Goal: Task Accomplishment & Management: Manage account settings

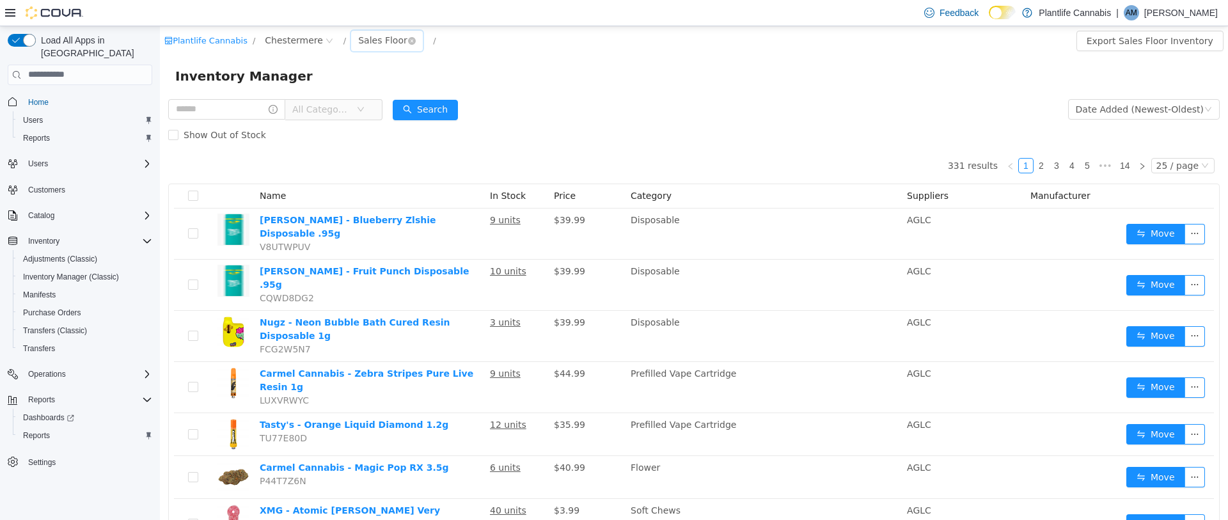
click at [375, 42] on div "Sales Floor" at bounding box center [382, 39] width 49 height 19
click at [388, 110] on li "Returns" at bounding box center [381, 107] width 77 height 20
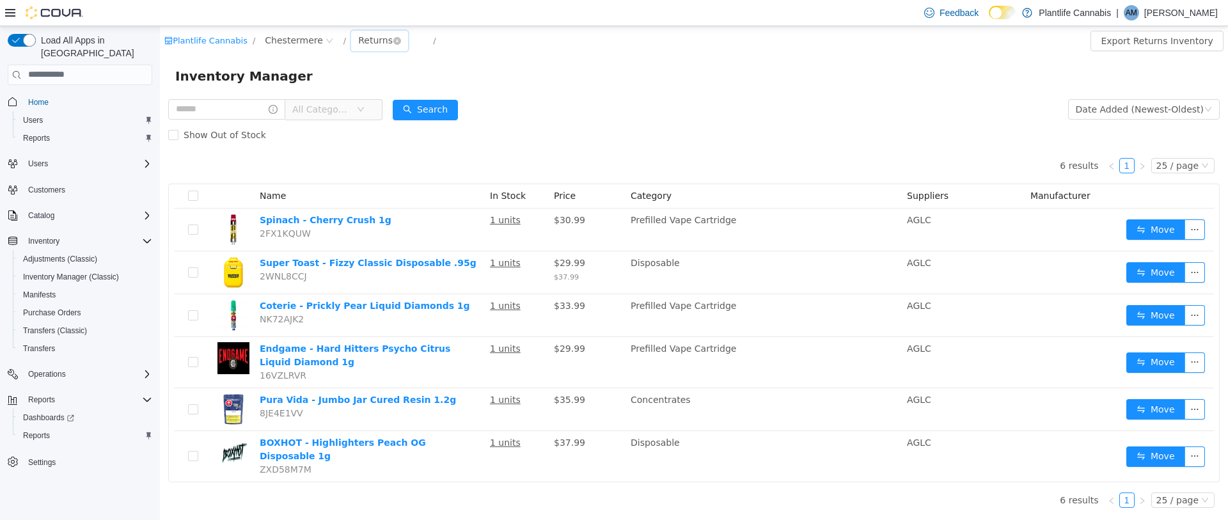
click at [382, 40] on div "Returns" at bounding box center [375, 39] width 35 height 19
click at [392, 82] on li "Sales Floor" at bounding box center [381, 86] width 77 height 20
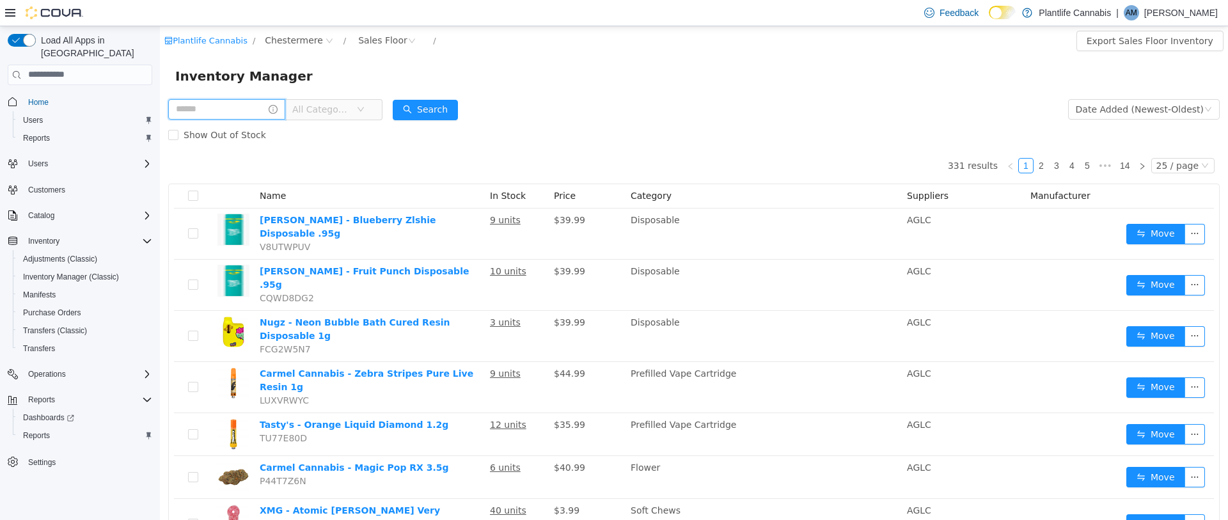
click at [234, 108] on input "text" at bounding box center [226, 108] width 117 height 20
type input "********"
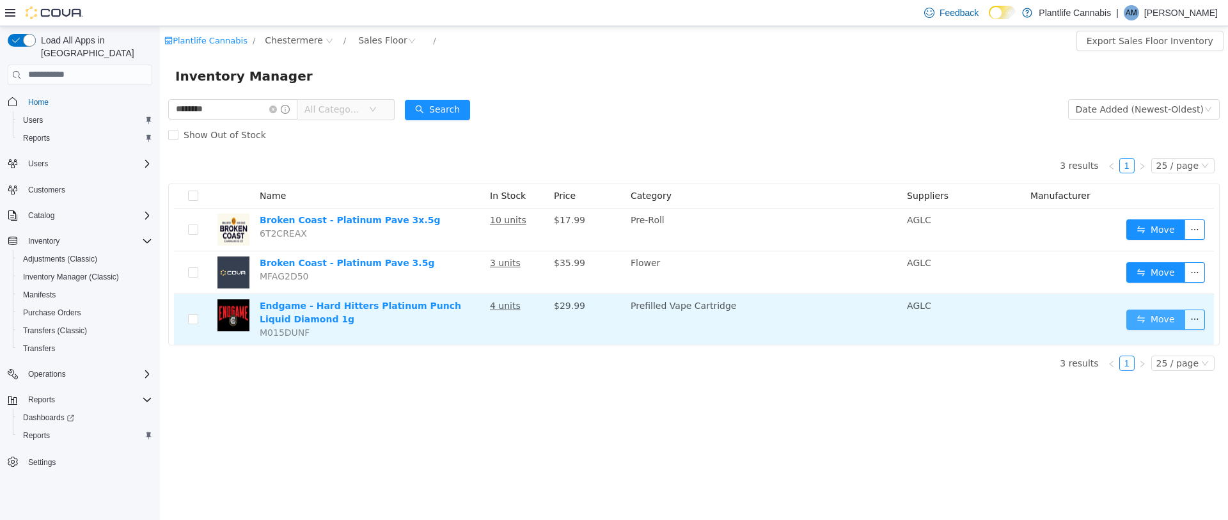
click at [1141, 317] on button "Move" at bounding box center [1155, 319] width 59 height 20
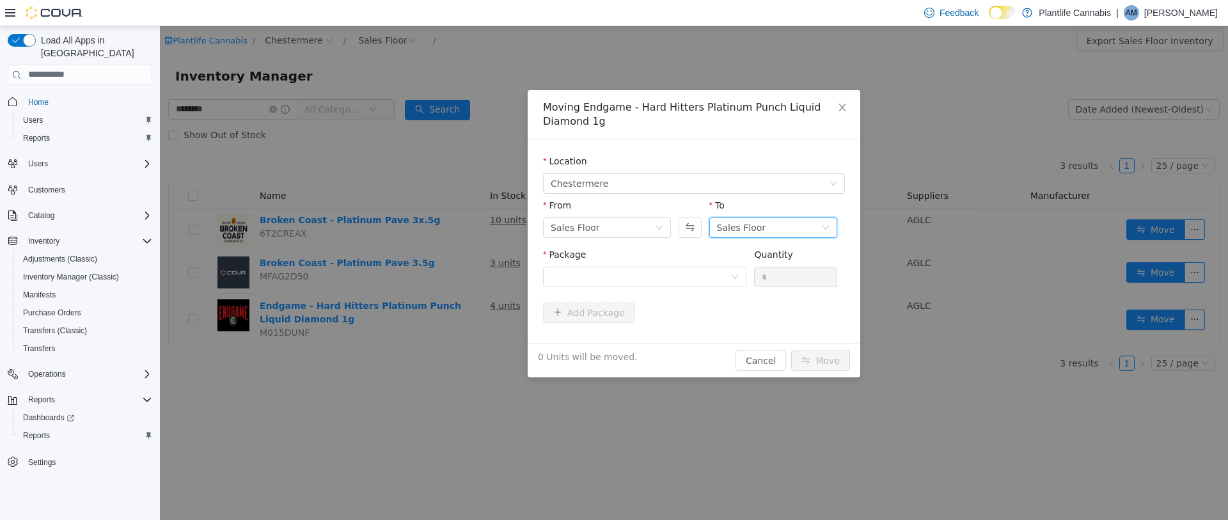
click at [755, 225] on div "Sales Floor" at bounding box center [741, 226] width 49 height 19
click at [746, 289] on li "Returns" at bounding box center [773, 293] width 128 height 20
click at [725, 274] on div at bounding box center [641, 276] width 180 height 19
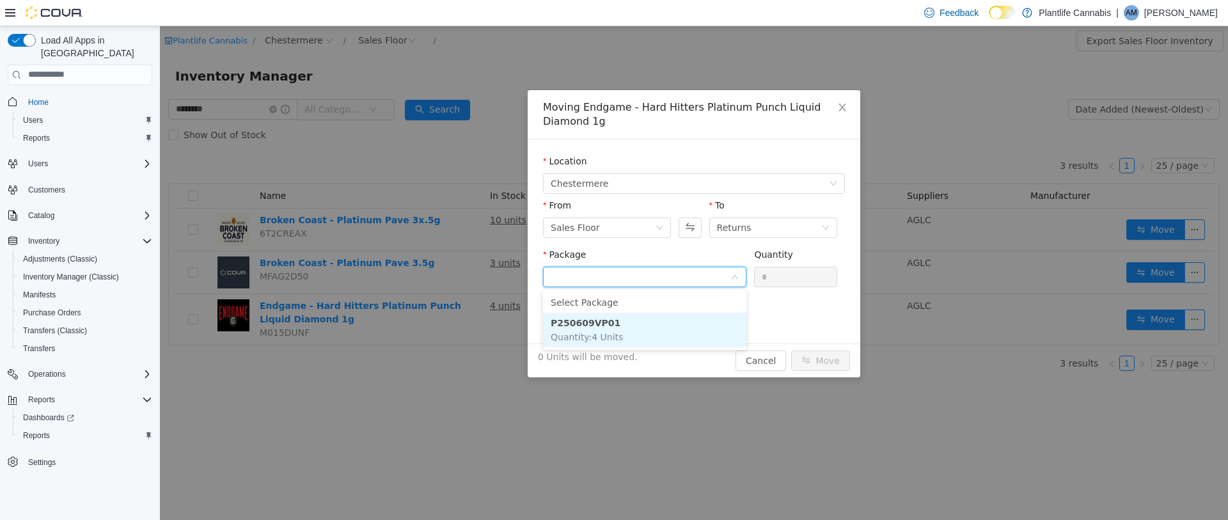
drag, startPoint x: 640, startPoint y: 316, endPoint x: 712, endPoint y: 294, distance: 75.5
click at [643, 316] on li "P250609VP01 Quantity : 4 Units" at bounding box center [644, 329] width 203 height 35
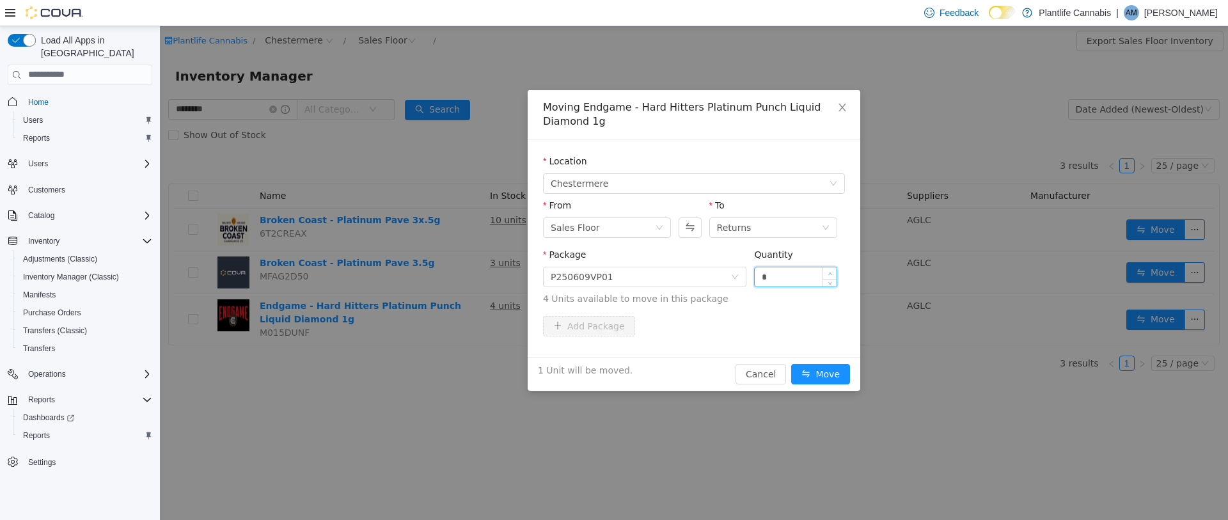
click at [830, 274] on icon "icon: up" at bounding box center [830, 273] width 4 height 4
type input "*"
click at [830, 274] on icon "icon: up" at bounding box center [830, 273] width 4 height 4
click at [832, 378] on button "Move" at bounding box center [820, 373] width 59 height 20
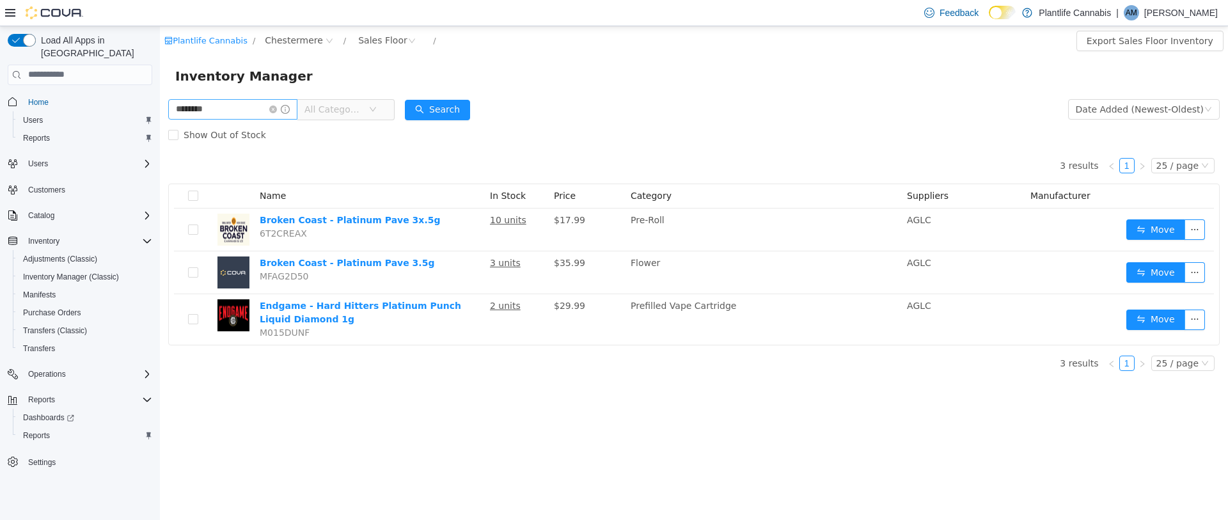
click at [277, 112] on icon "icon: close-circle" at bounding box center [273, 109] width 8 height 8
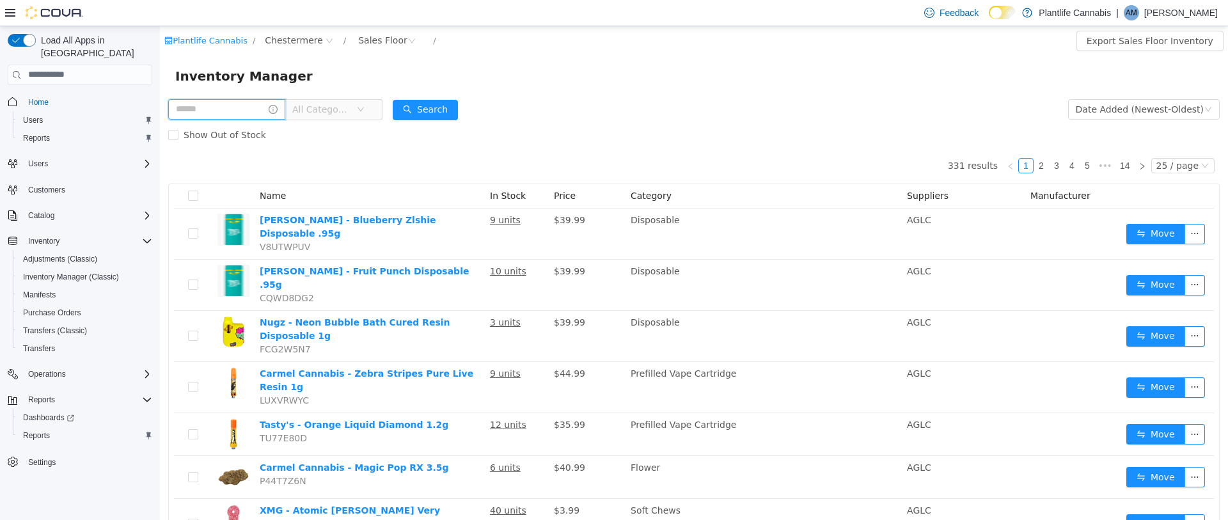
click at [224, 106] on input "text" at bounding box center [226, 108] width 117 height 20
type input "*"
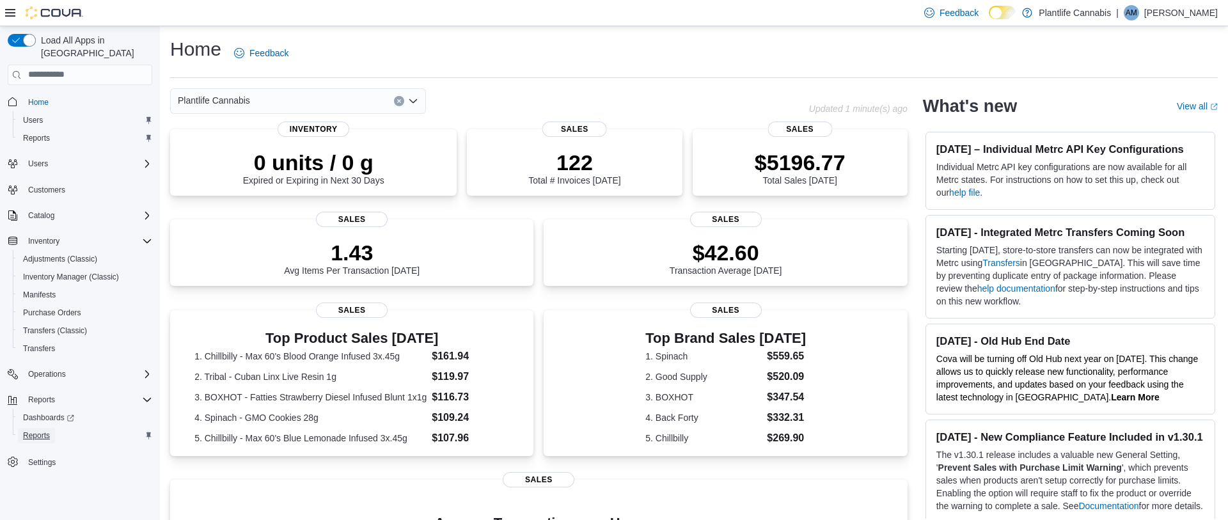
click at [50, 430] on span "Reports" at bounding box center [36, 435] width 27 height 10
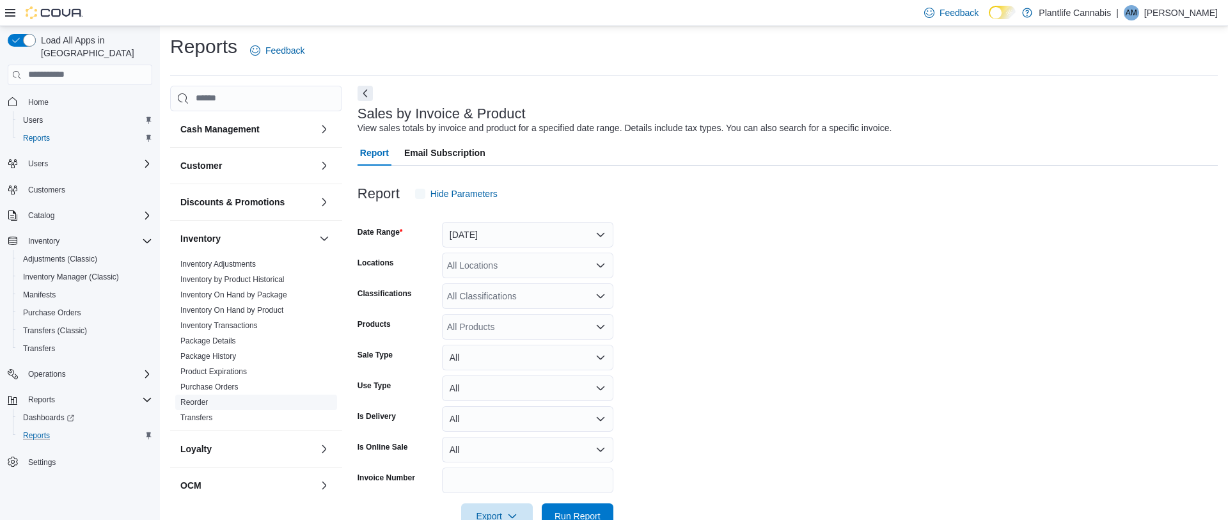
scroll to position [29, 0]
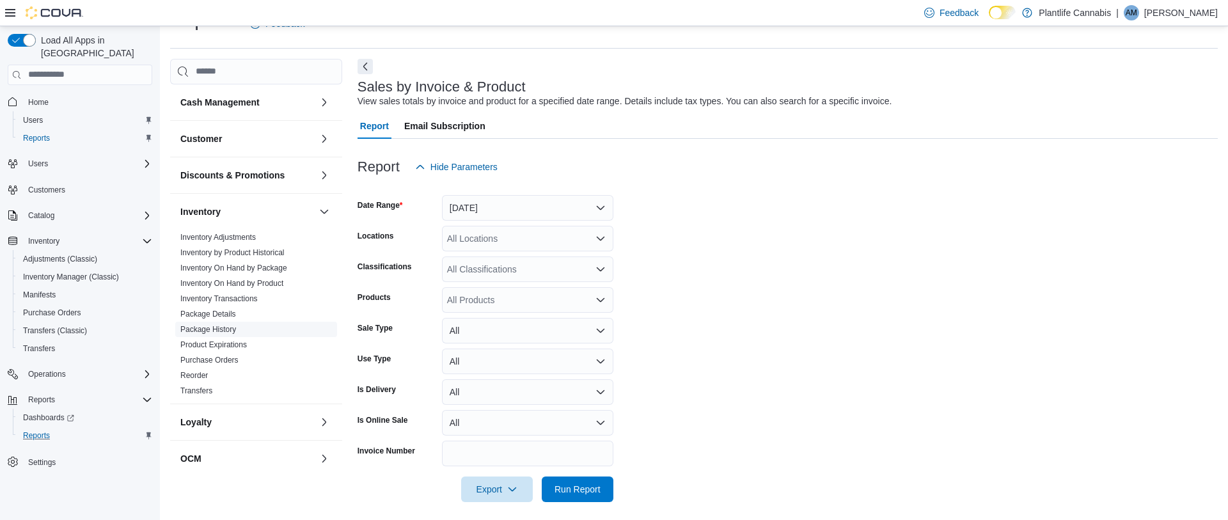
click at [234, 327] on link "Package History" at bounding box center [208, 329] width 56 height 9
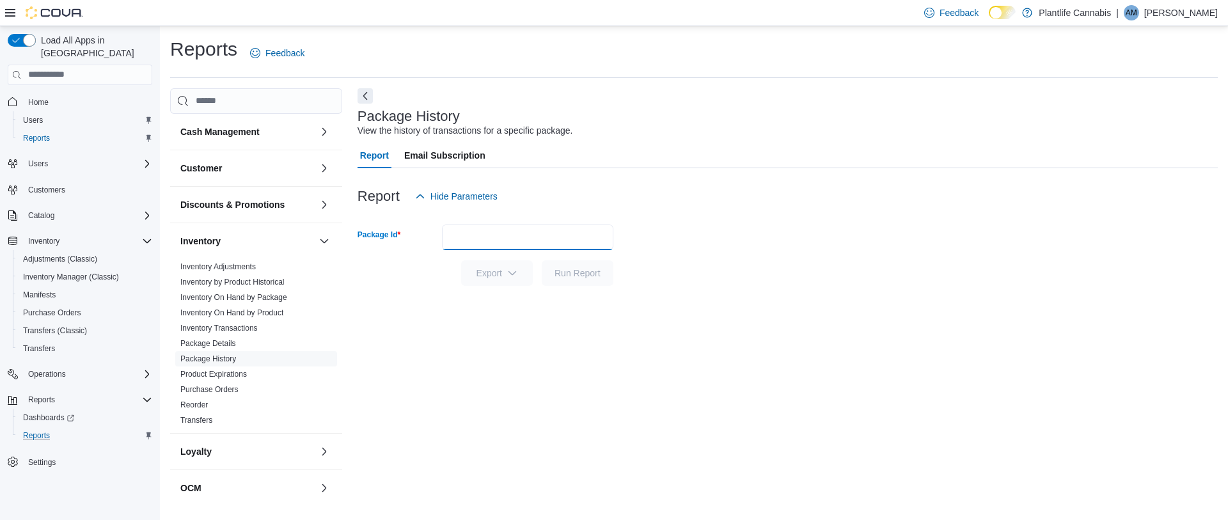
click at [507, 239] on input "Package Id" at bounding box center [527, 237] width 171 height 26
paste input "********"
type input "********"
click at [592, 274] on span "Run Report" at bounding box center [577, 272] width 46 height 13
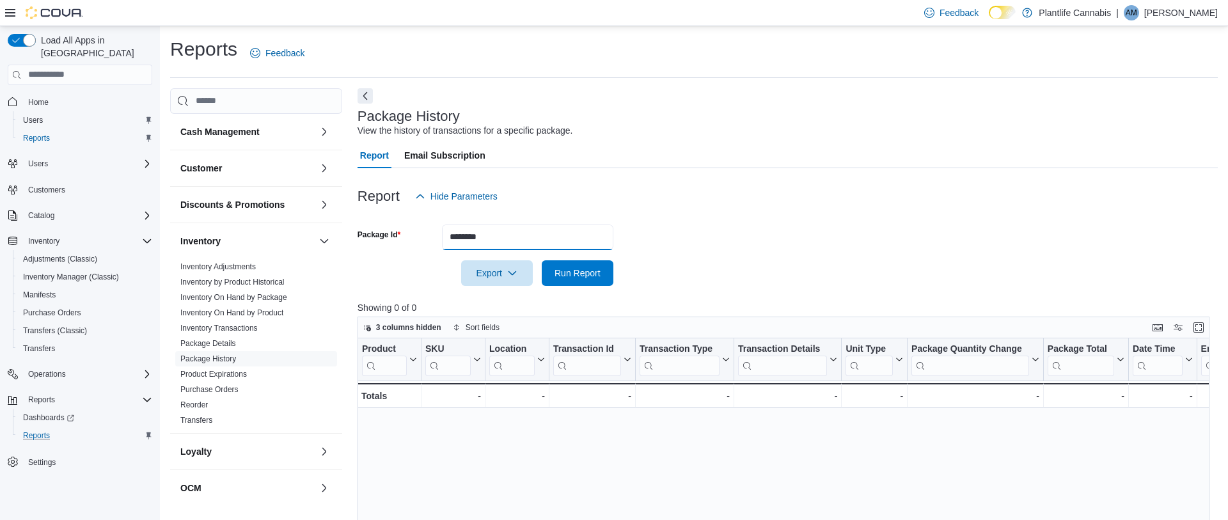
click at [504, 235] on input "********" at bounding box center [527, 237] width 171 height 26
drag, startPoint x: 504, startPoint y: 235, endPoint x: 440, endPoint y: 232, distance: 64.0
click at [440, 233] on div "Package Id ********" at bounding box center [485, 237] width 256 height 26
paste input "**********"
type input "**********"
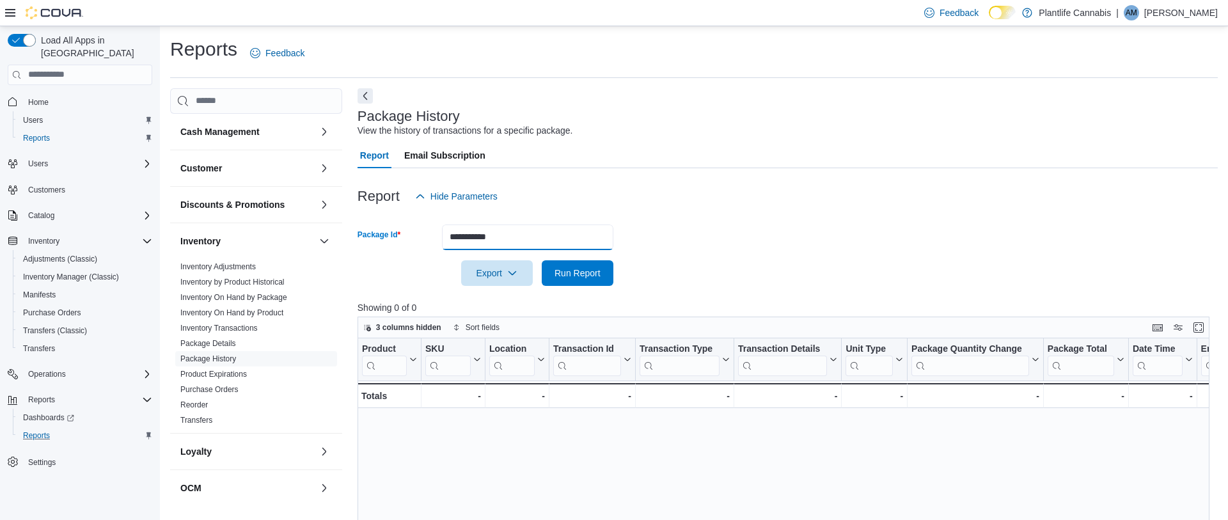
click at [542, 260] on button "Run Report" at bounding box center [578, 273] width 72 height 26
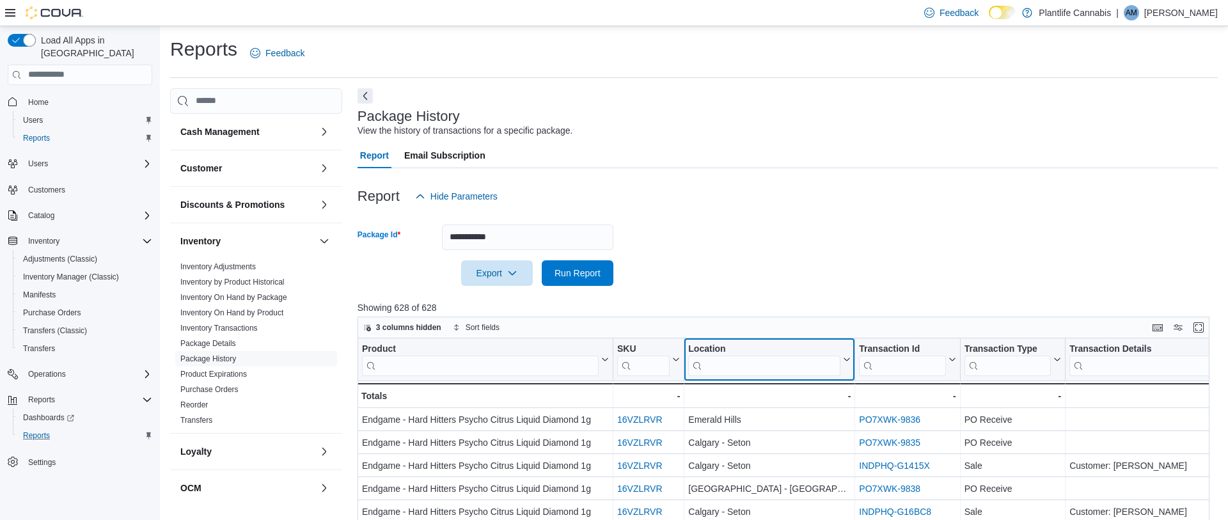
click at [739, 362] on input "search" at bounding box center [764, 365] width 152 height 20
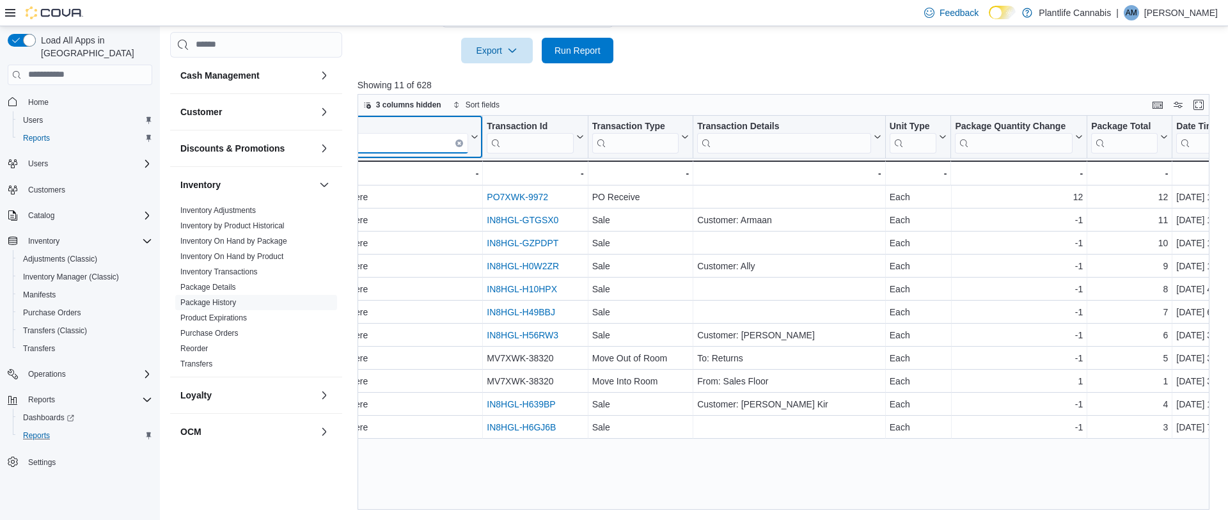
scroll to position [0, 499]
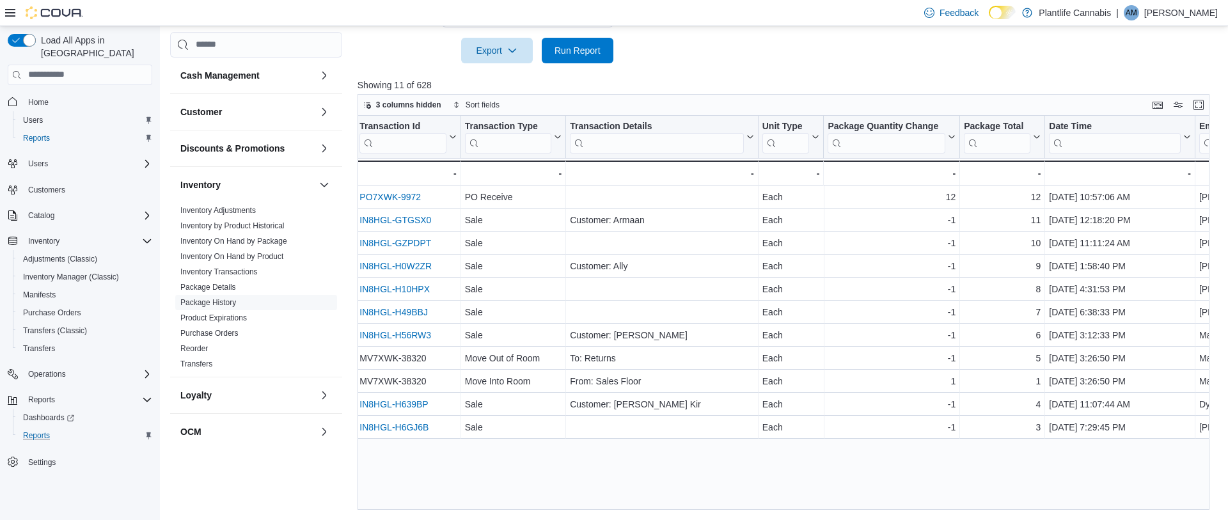
type input "*****"
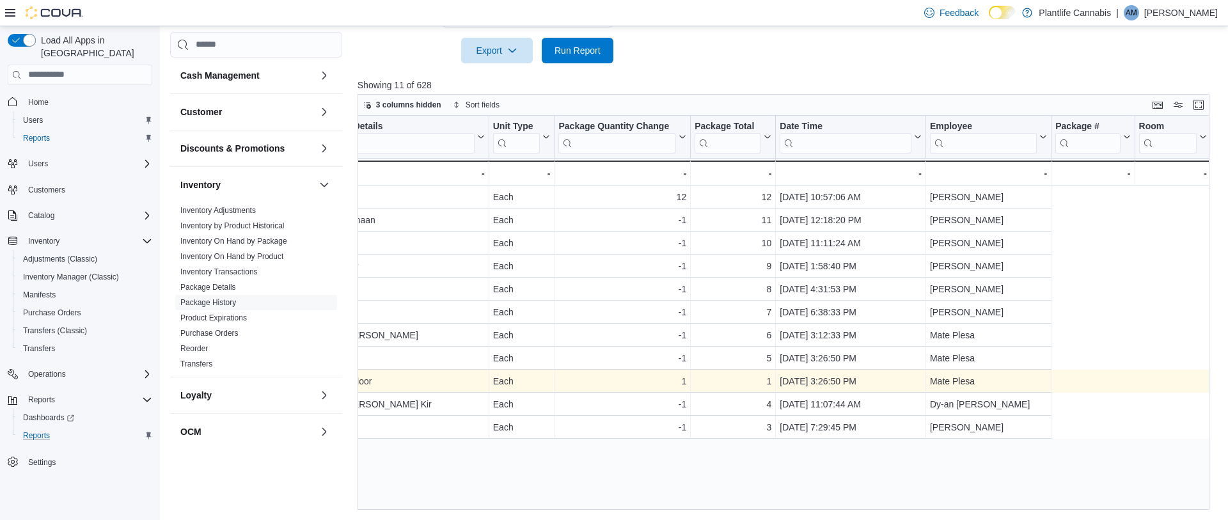
scroll to position [0, 0]
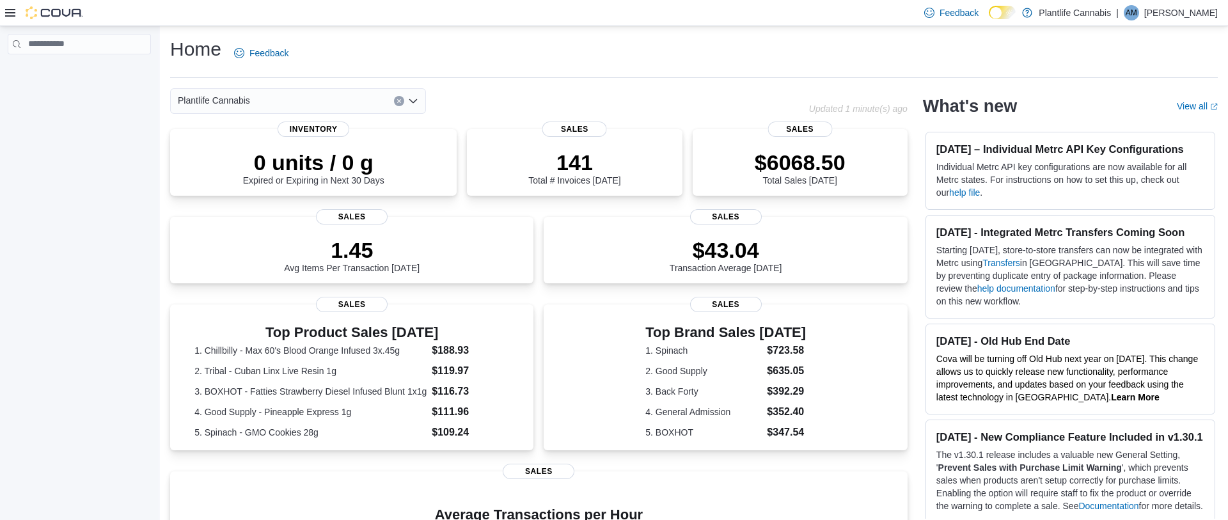
click at [10, 15] on icon at bounding box center [10, 13] width 10 height 10
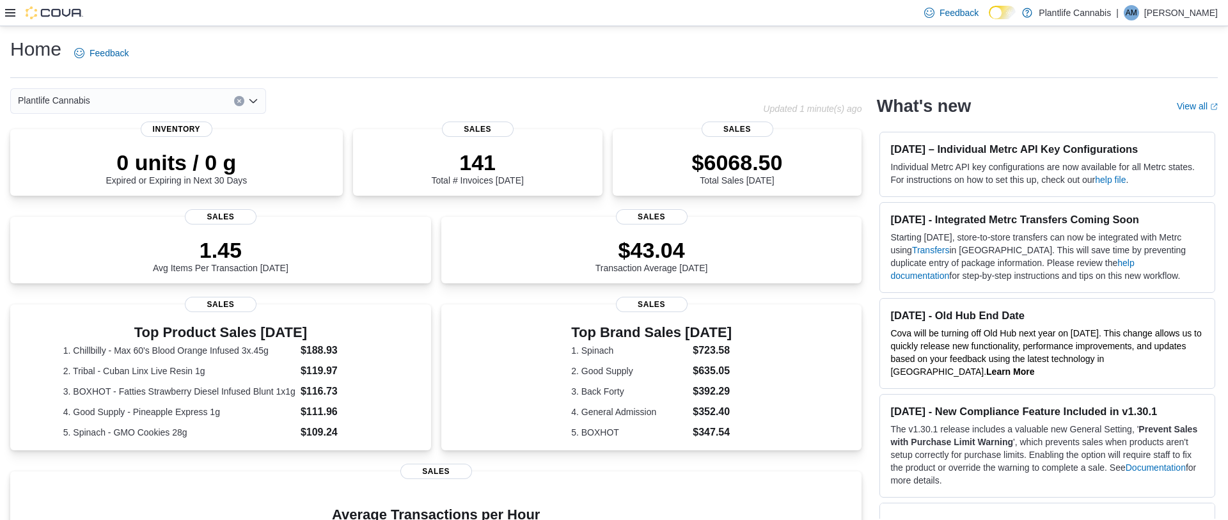
click at [10, 15] on icon at bounding box center [10, 13] width 10 height 10
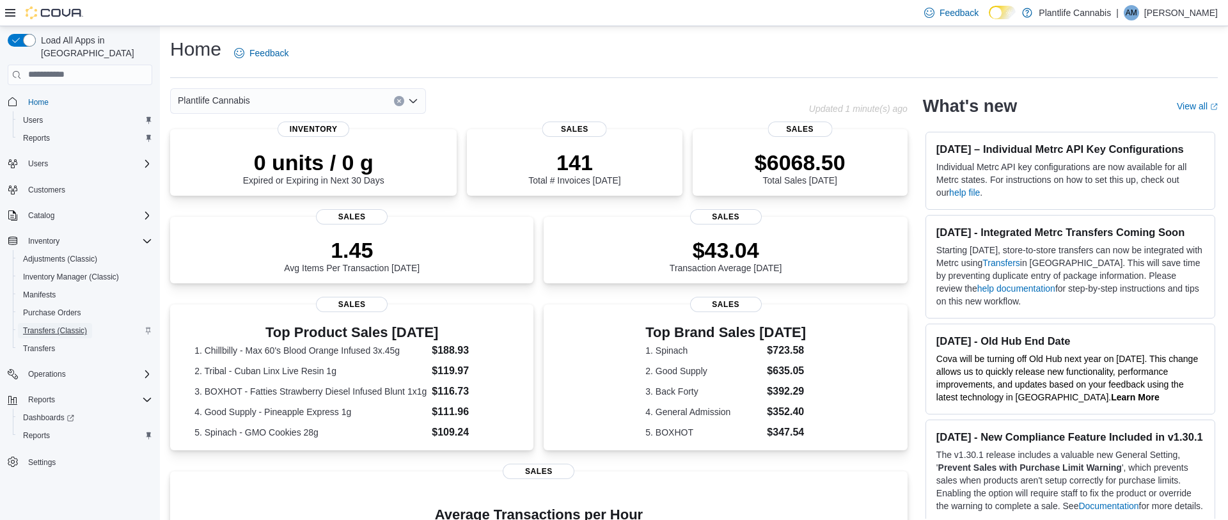
click at [74, 326] on span "Transfers (Classic)" at bounding box center [55, 331] width 64 height 10
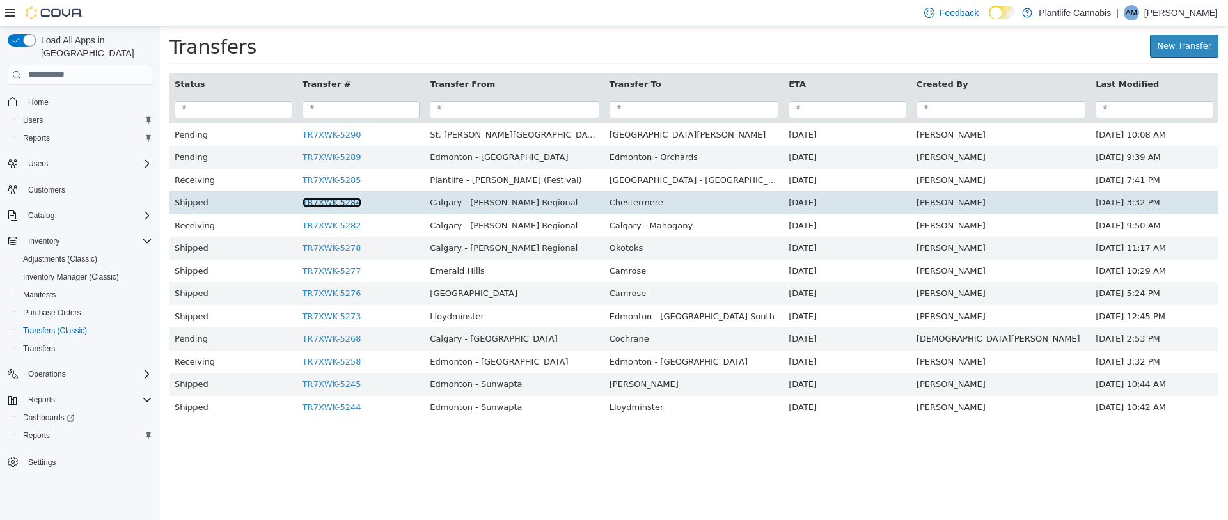
click at [361, 203] on link "TR7XWK-5284" at bounding box center [331, 202] width 59 height 10
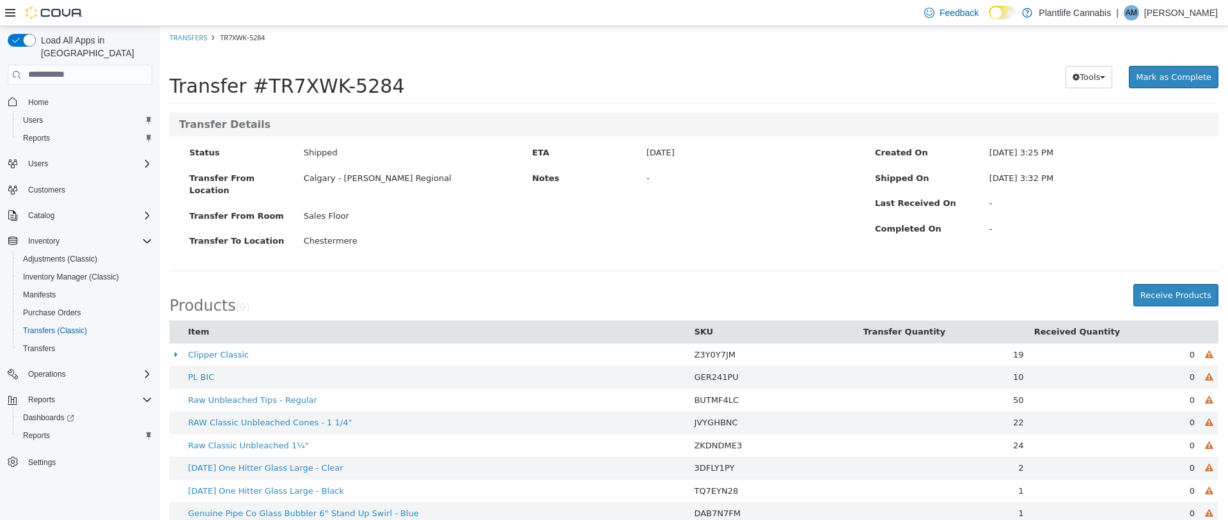
scroll to position [41, 0]
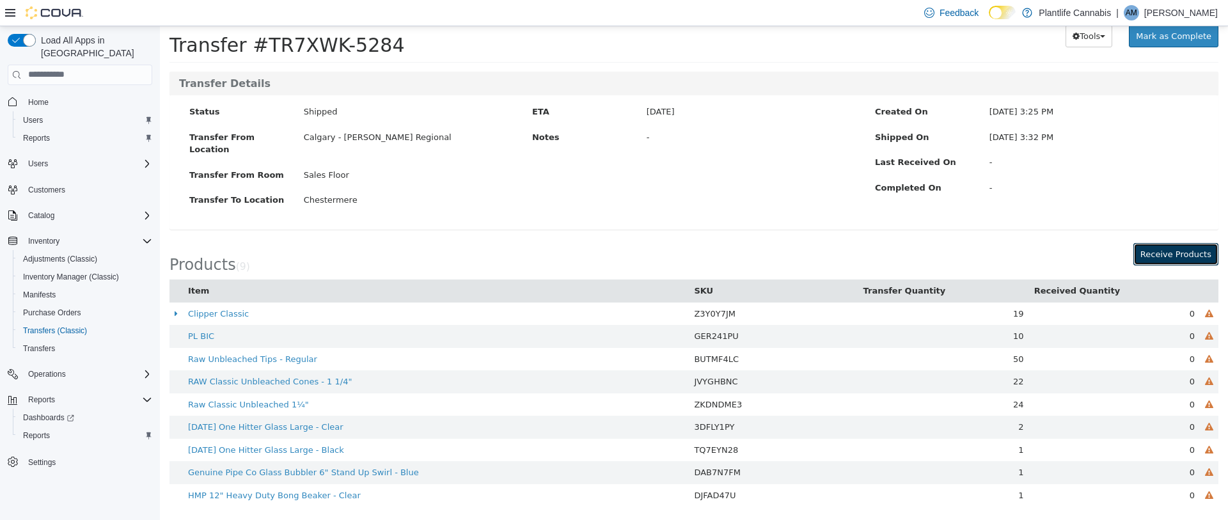
click at [1195, 255] on button "Receive Products" at bounding box center [1175, 253] width 85 height 23
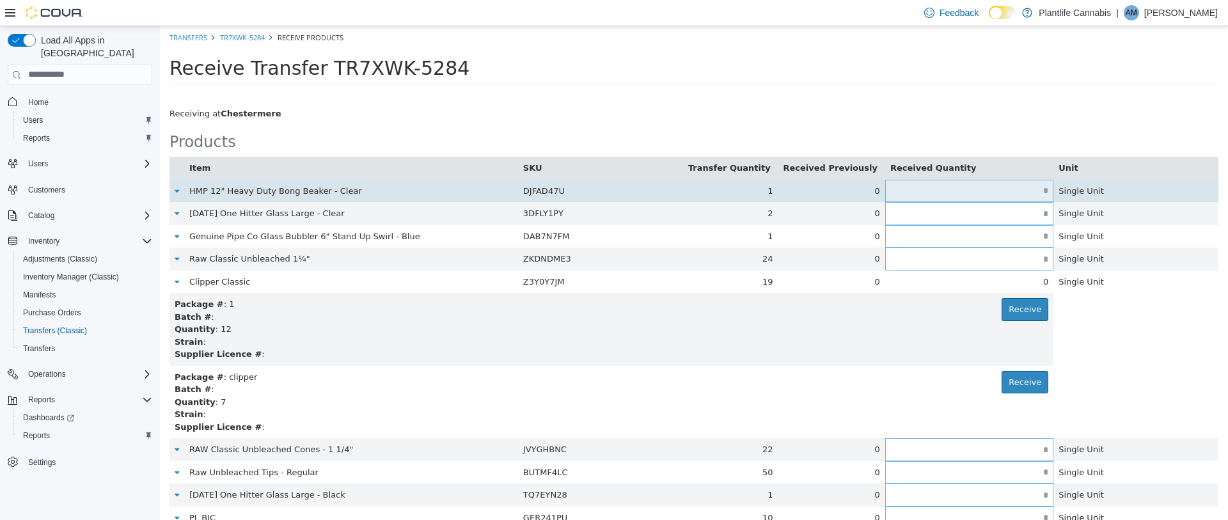
click at [1037, 192] on input "text" at bounding box center [969, 190] width 168 height 10
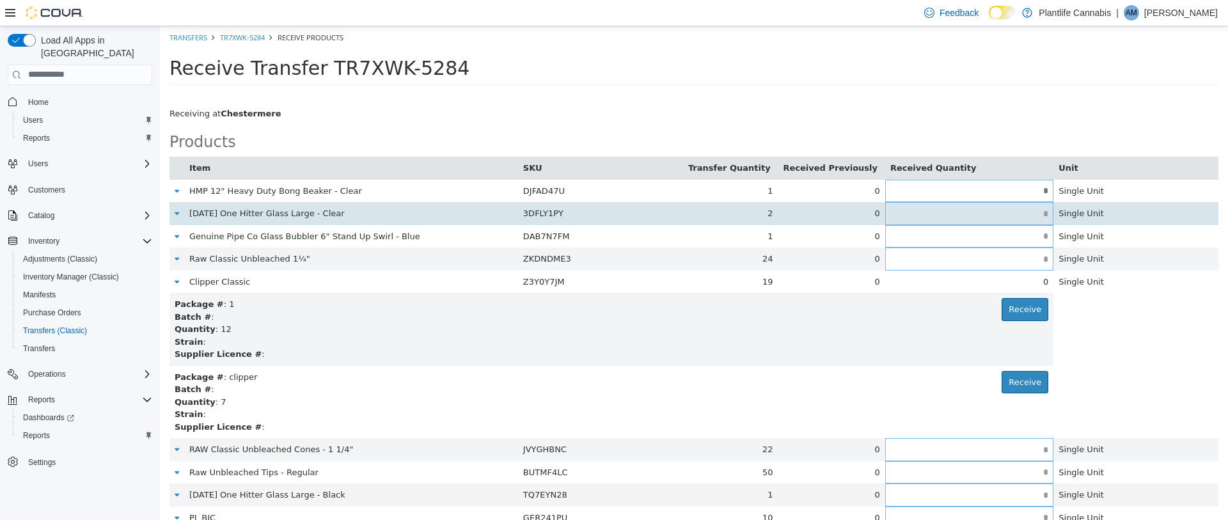
type input "*"
click at [1028, 211] on input "text" at bounding box center [969, 213] width 168 height 10
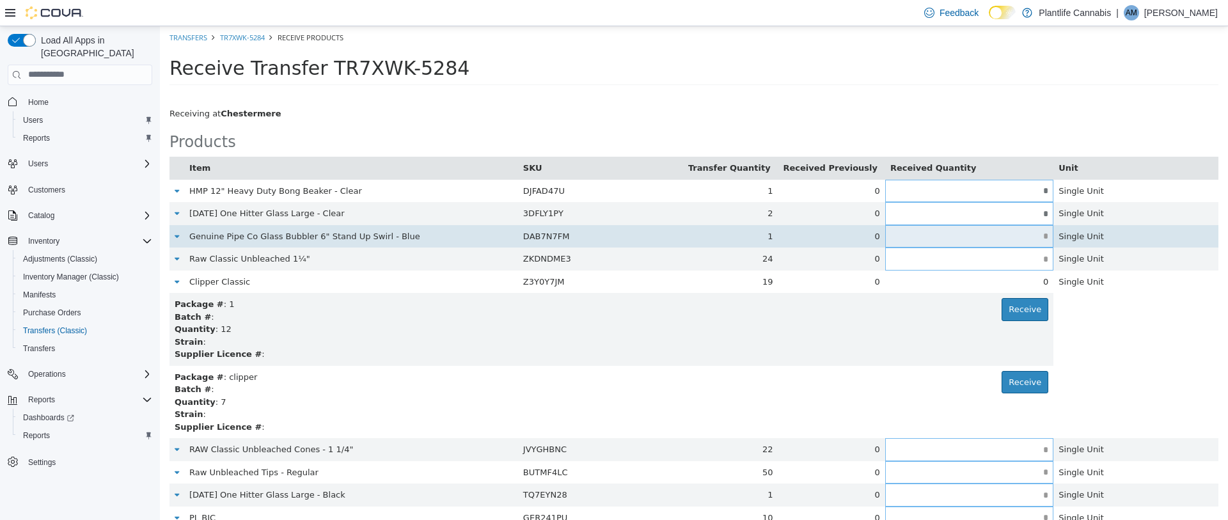
type input "*"
click at [1041, 237] on input "text" at bounding box center [969, 236] width 168 height 10
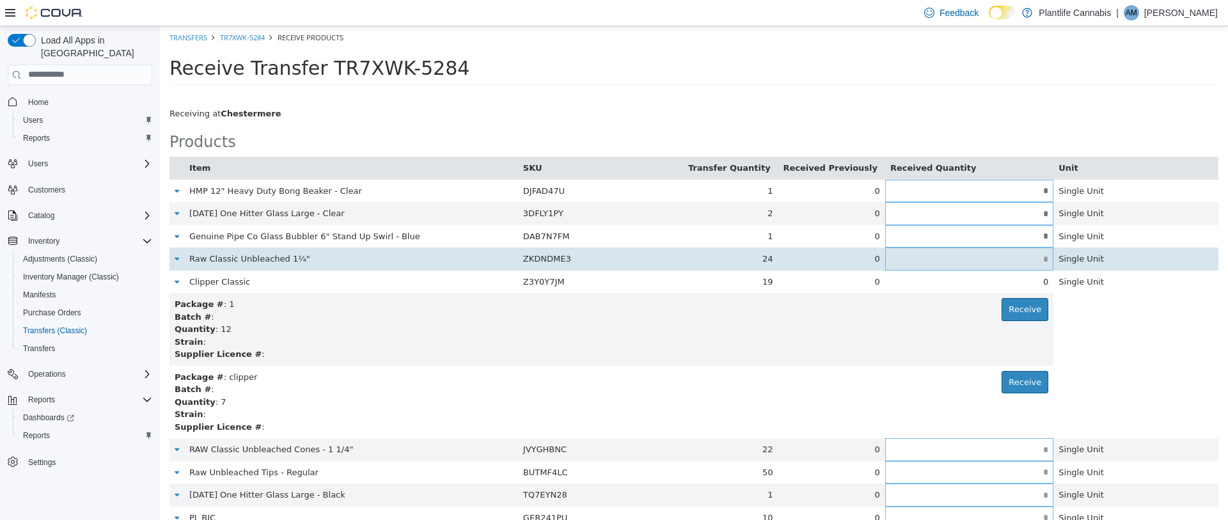
type input "*"
click at [1041, 261] on input "text" at bounding box center [969, 259] width 168 height 10
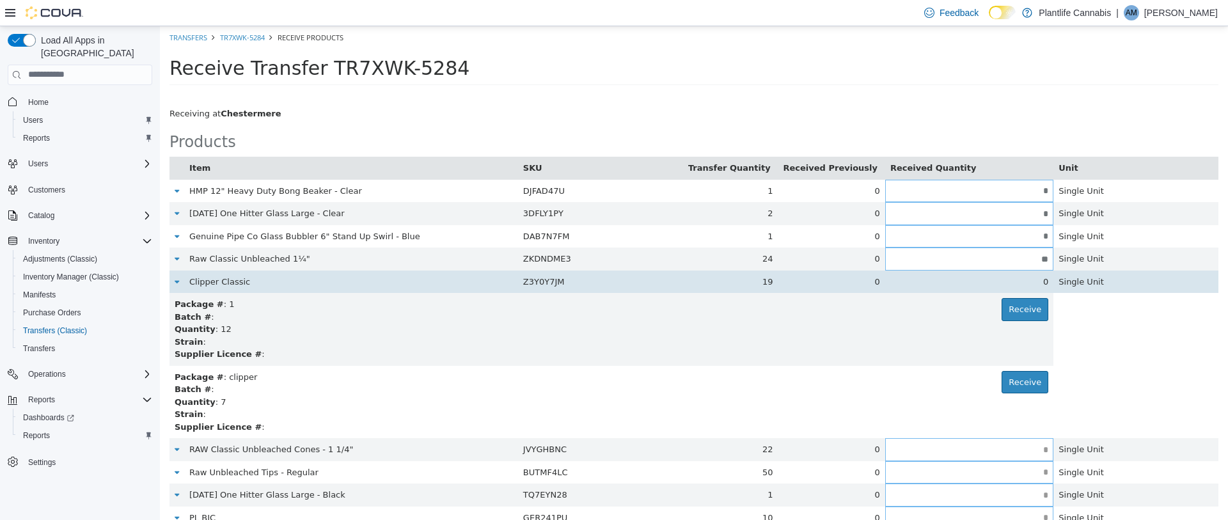
type input "**"
click at [1035, 278] on div "0" at bounding box center [969, 281] width 158 height 13
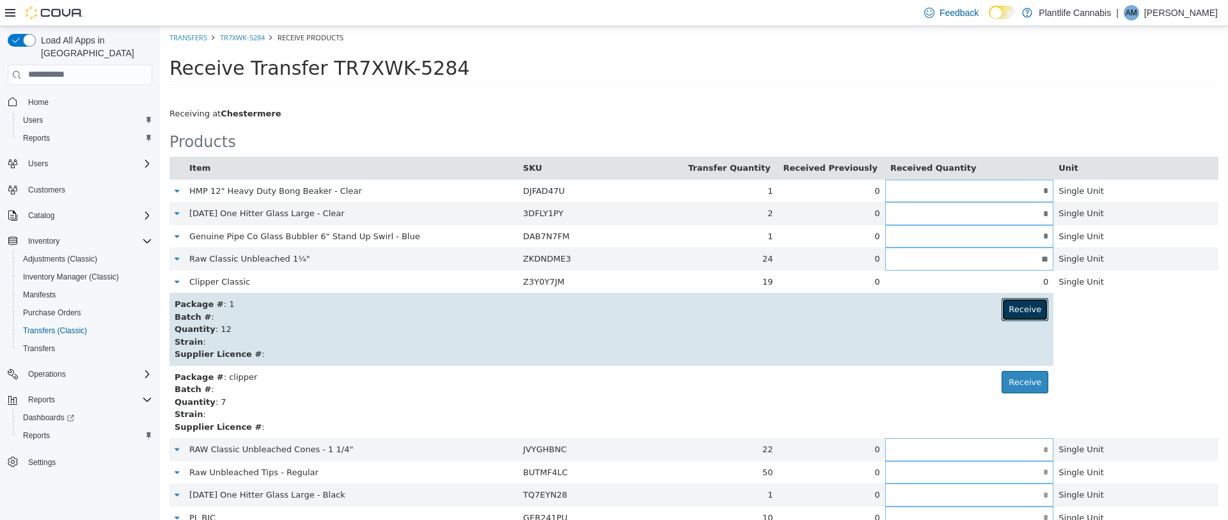
click at [1032, 307] on button "Receive" at bounding box center [1024, 308] width 47 height 23
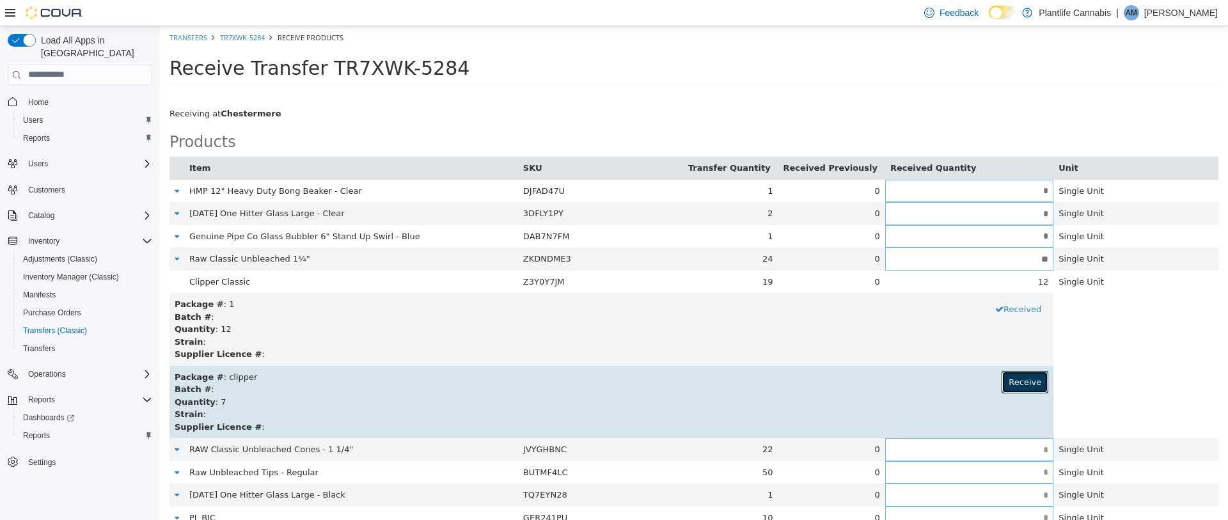
click at [1027, 375] on button "Receive" at bounding box center [1024, 381] width 47 height 23
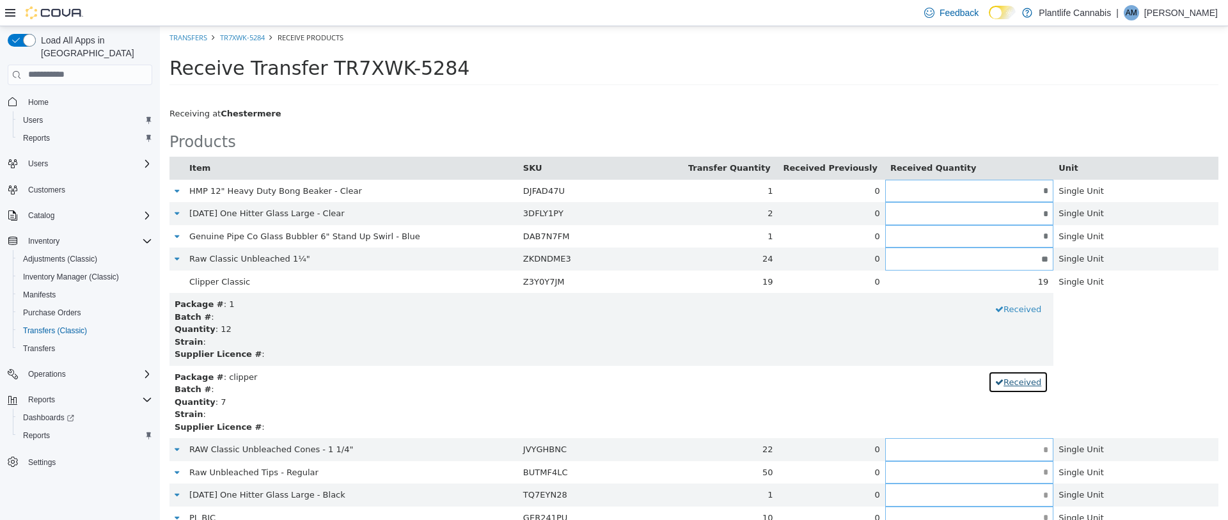
scroll to position [45, 0]
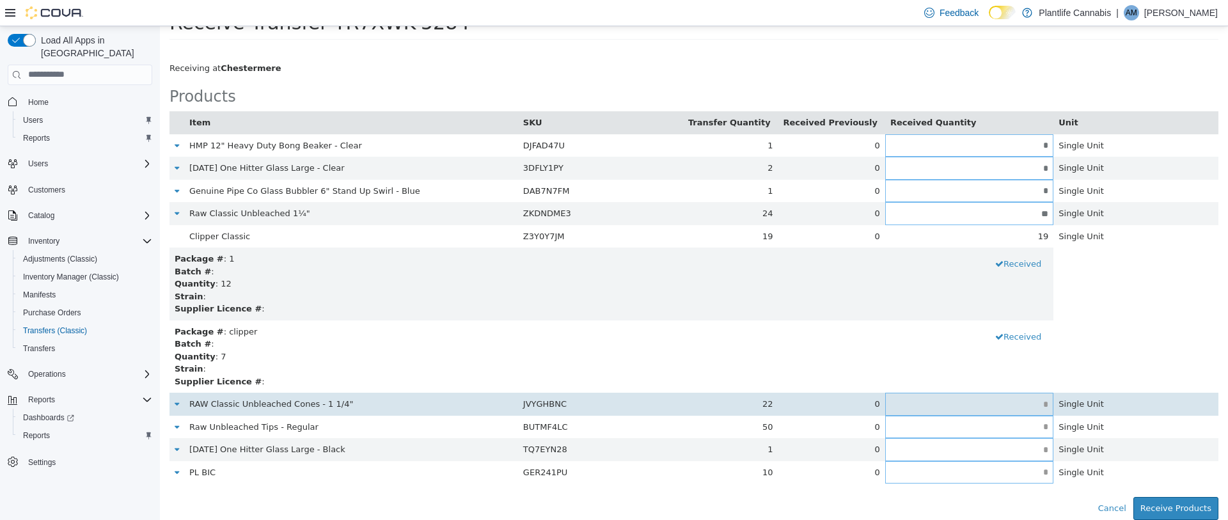
click at [1041, 399] on input "text" at bounding box center [969, 404] width 168 height 10
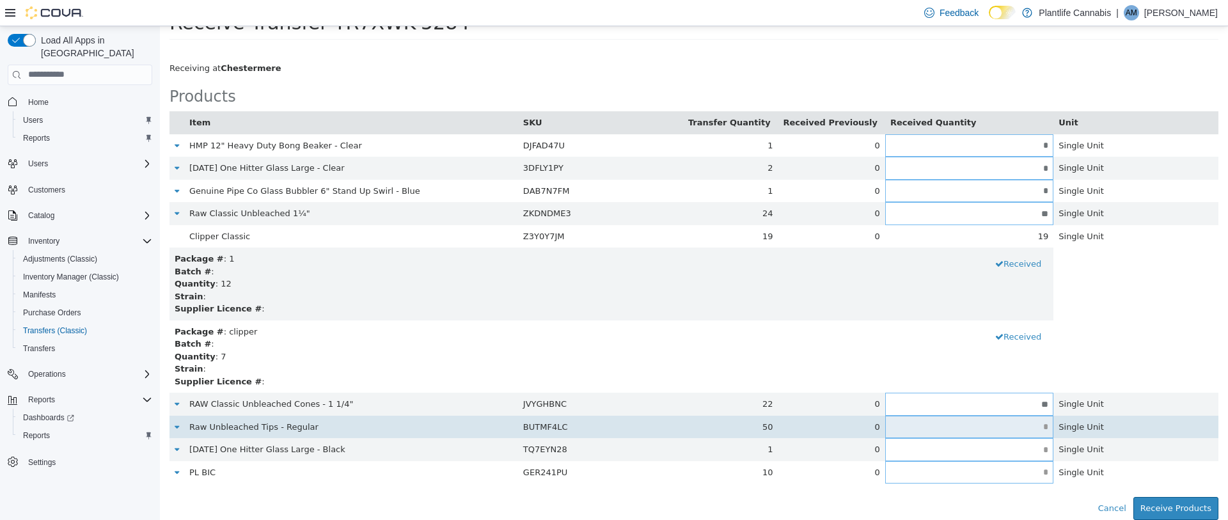
type input "**"
click at [1039, 427] on input "text" at bounding box center [969, 426] width 168 height 10
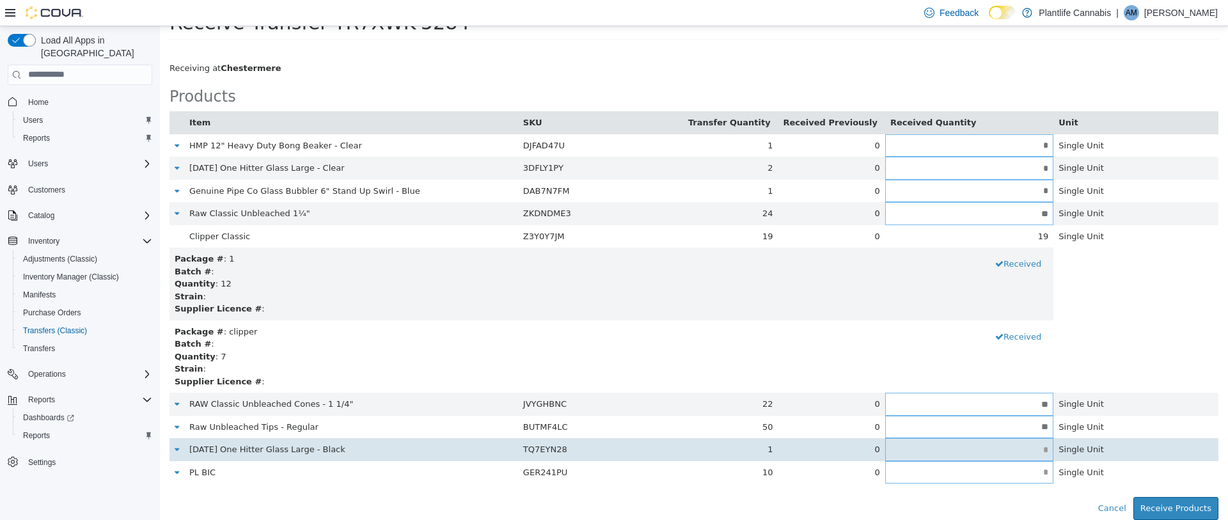
type input "**"
click at [1030, 450] on input "text" at bounding box center [969, 449] width 168 height 10
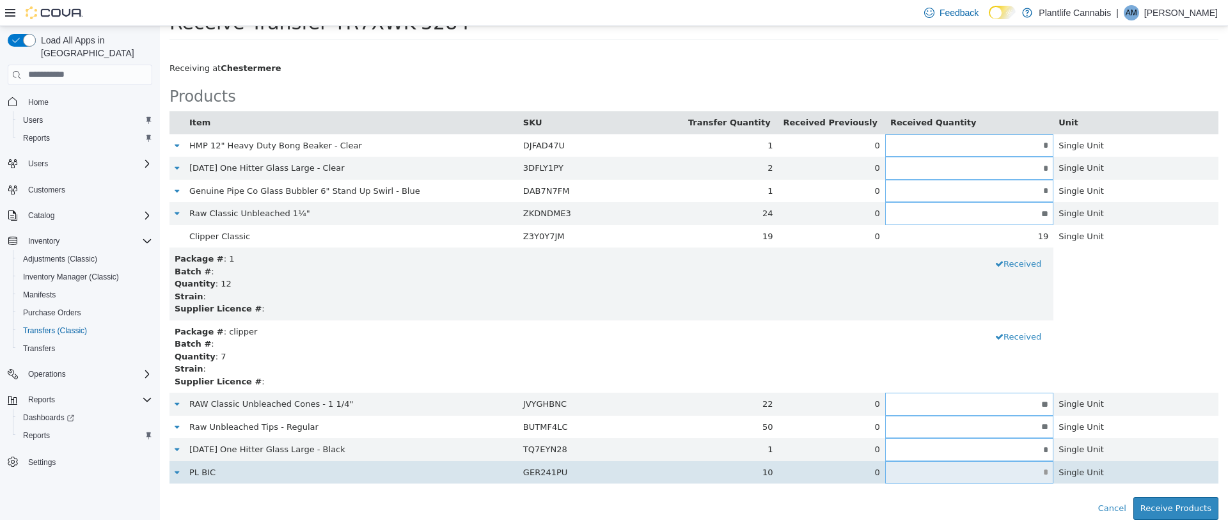
type input "*"
click at [1039, 471] on input "text" at bounding box center [969, 472] width 168 height 10
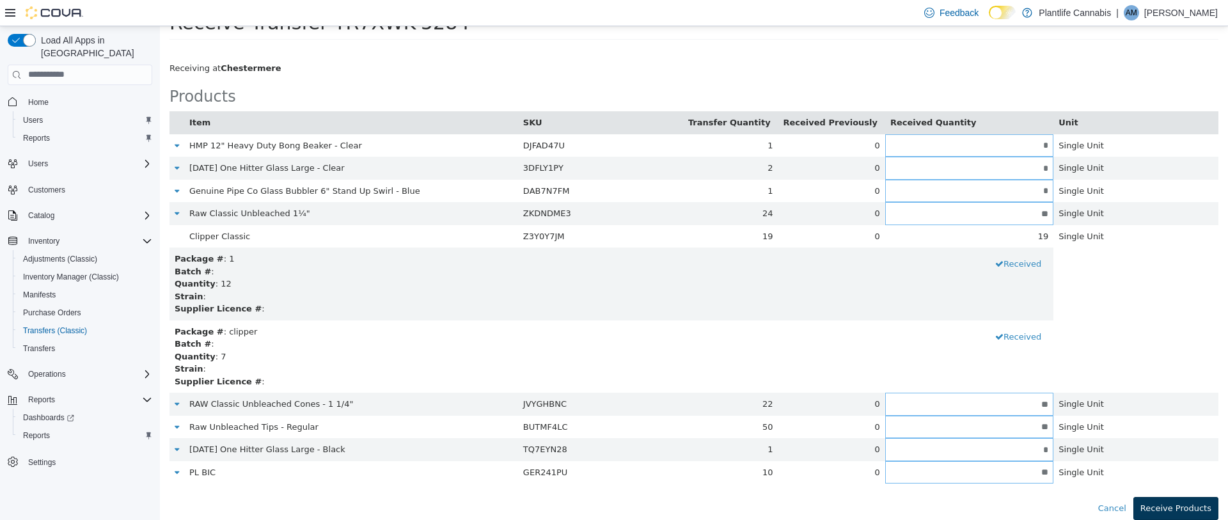
type input "**"
click at [1190, 511] on button "Receive Products" at bounding box center [1175, 507] width 85 height 23
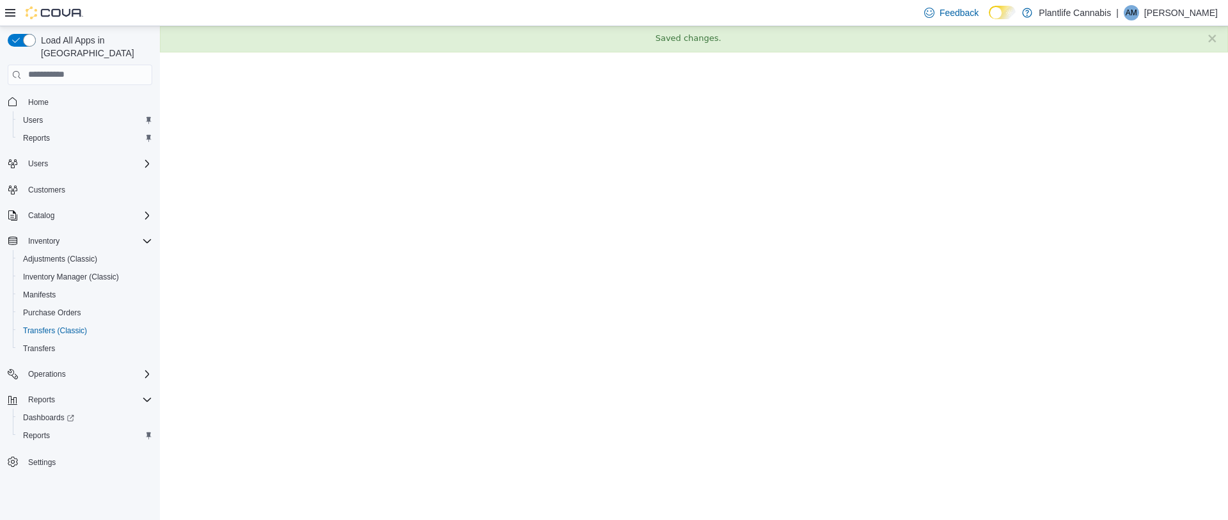
scroll to position [0, 0]
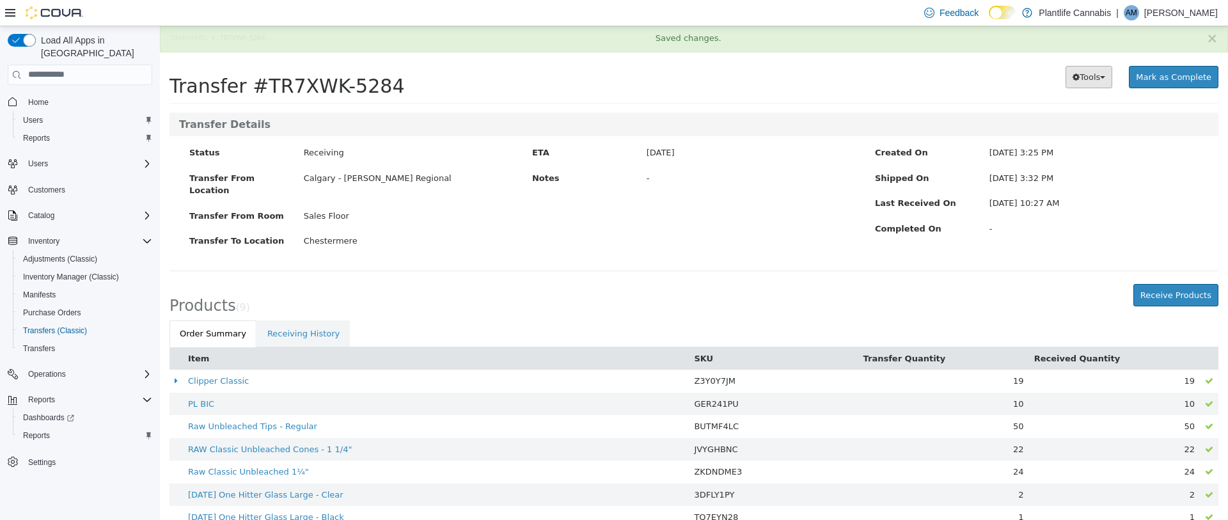
click at [1099, 79] on span "Tools" at bounding box center [1089, 77] width 20 height 10
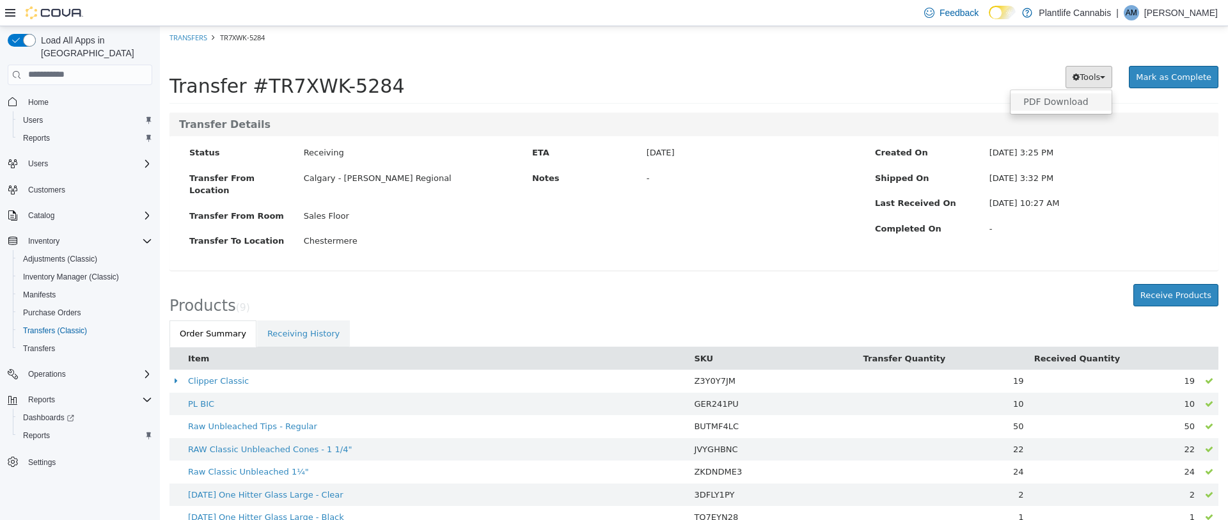
click at [1078, 99] on span "PDF Download" at bounding box center [1055, 101] width 65 height 10
click at [1172, 76] on span "Mark as Complete" at bounding box center [1173, 77] width 75 height 10
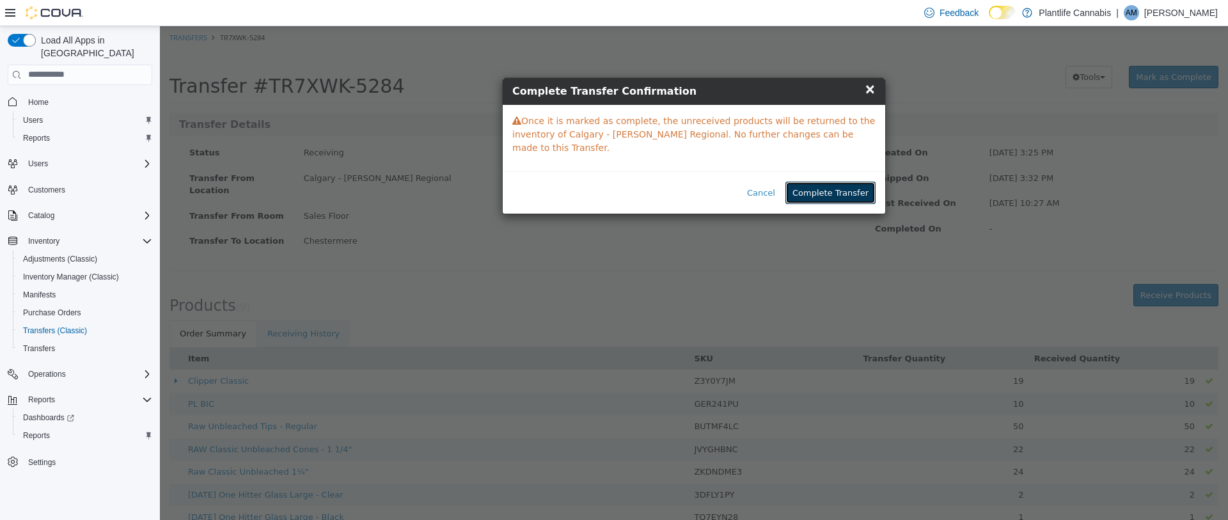
click at [844, 191] on button "Complete Transfer" at bounding box center [830, 192] width 90 height 23
